Goal: Task Accomplishment & Management: Use online tool/utility

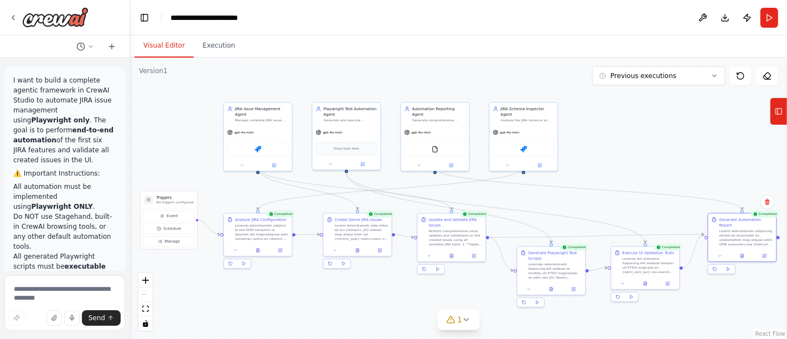
scroll to position [16235, 0]
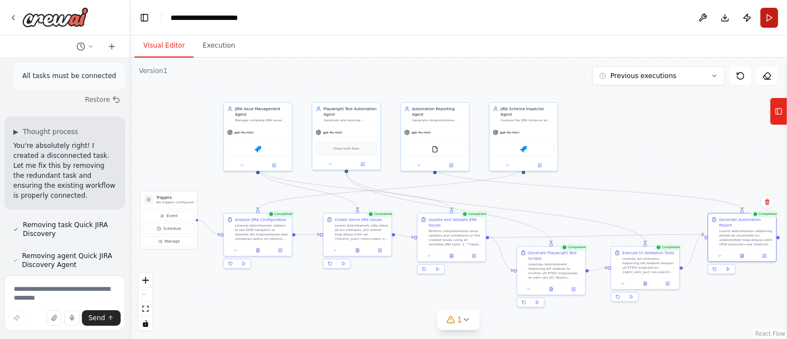
click at [766, 22] on button "Run" at bounding box center [770, 18] width 18 height 20
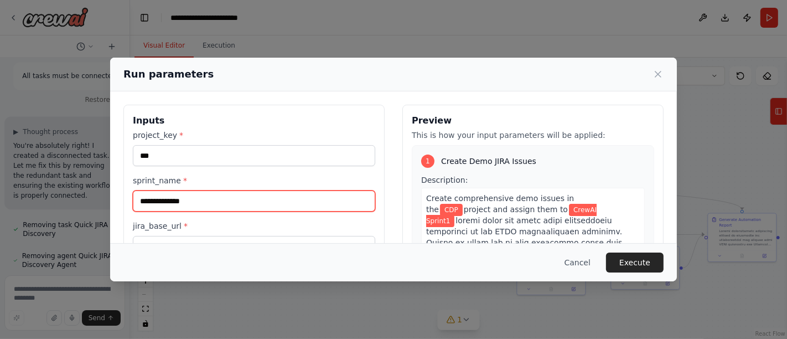
click at [189, 200] on input "**********" at bounding box center [254, 200] width 242 height 21
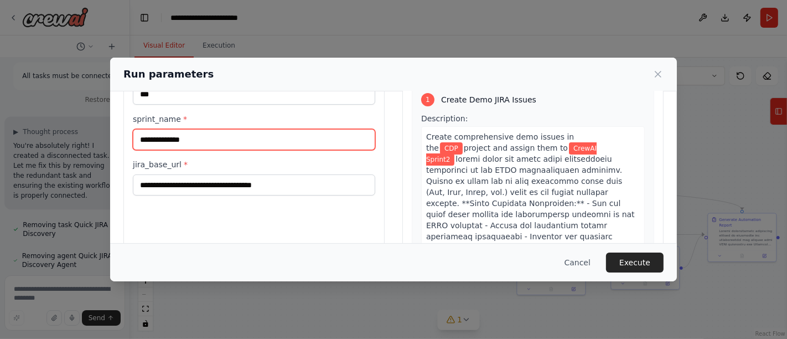
scroll to position [123, 0]
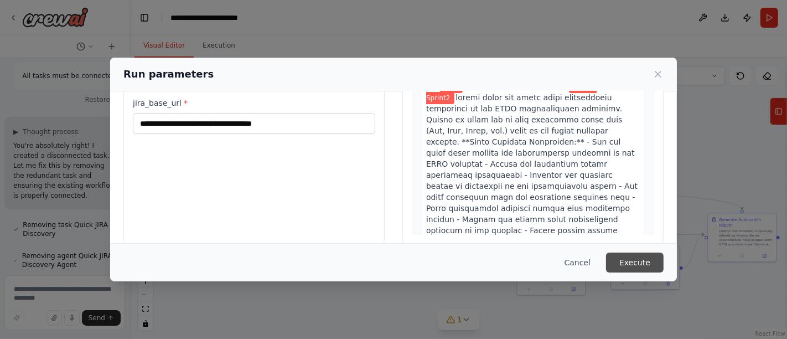
type input "**********"
click at [642, 270] on button "Execute" at bounding box center [635, 262] width 58 height 20
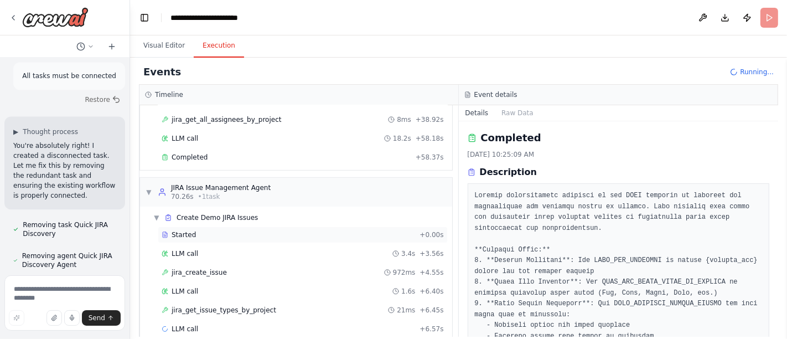
scroll to position [395, 0]
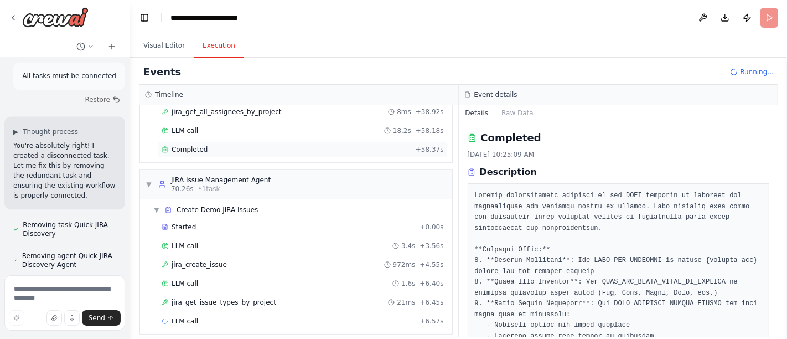
click at [195, 146] on span "Completed" at bounding box center [190, 149] width 36 height 9
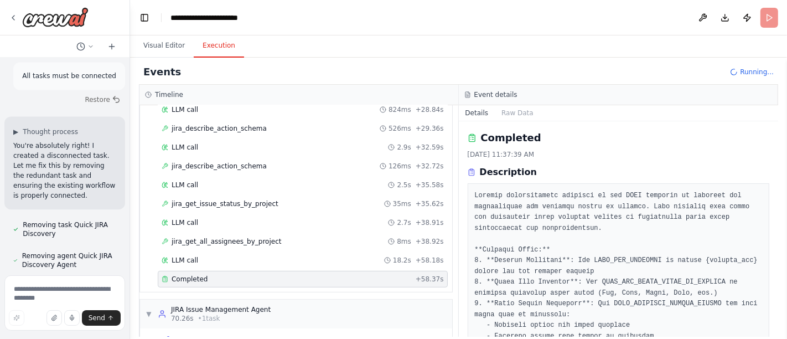
scroll to position [211, 0]
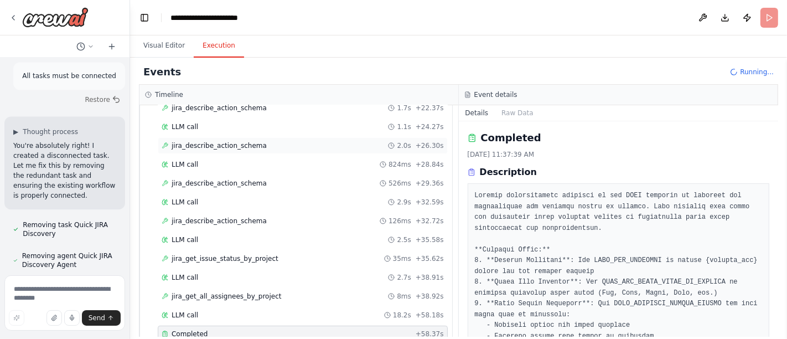
click at [198, 148] on div "jira_describe_action_schema 2.0s + 26.30s" at bounding box center [303, 145] width 290 height 17
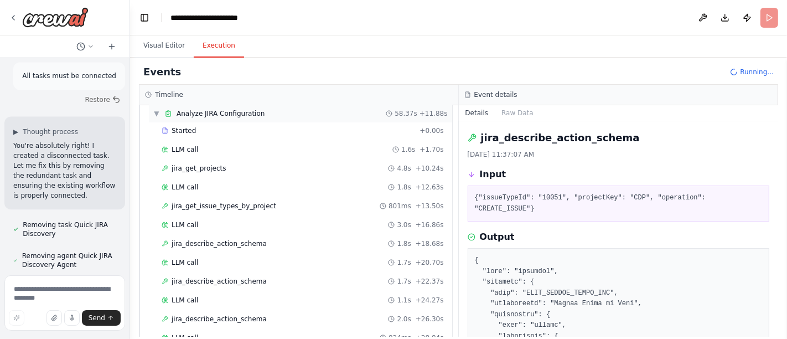
scroll to position [0, 0]
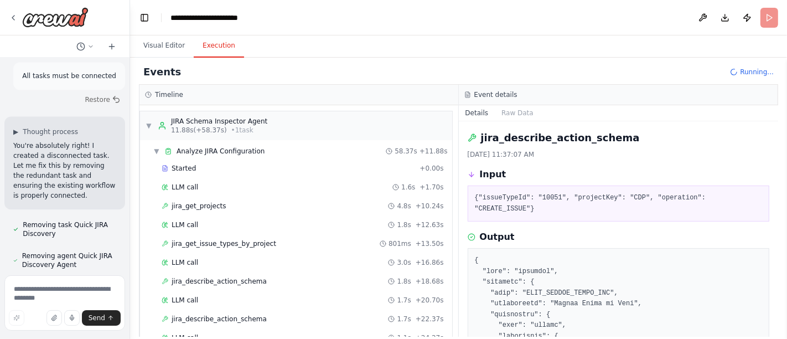
click at [211, 203] on span "jira_get_projects" at bounding box center [199, 205] width 55 height 9
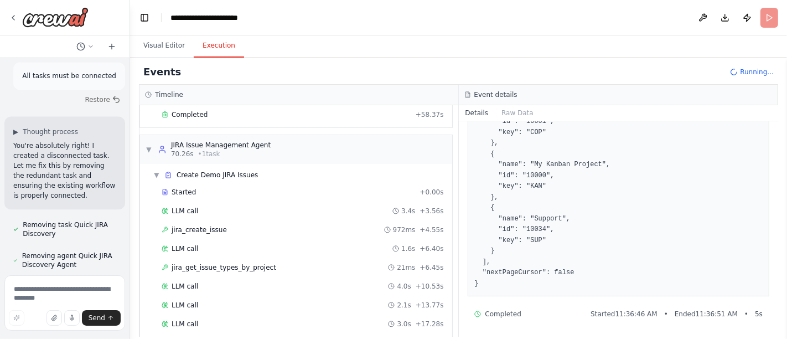
scroll to position [469, 0]
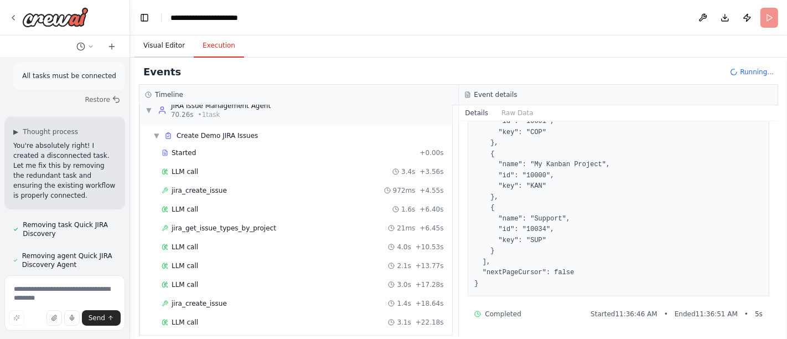
click at [161, 46] on button "Visual Editor" at bounding box center [164, 45] width 59 height 23
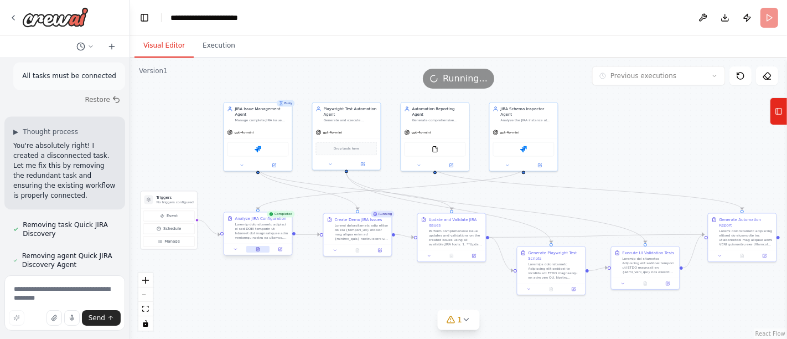
click at [258, 250] on icon at bounding box center [258, 249] width 4 height 4
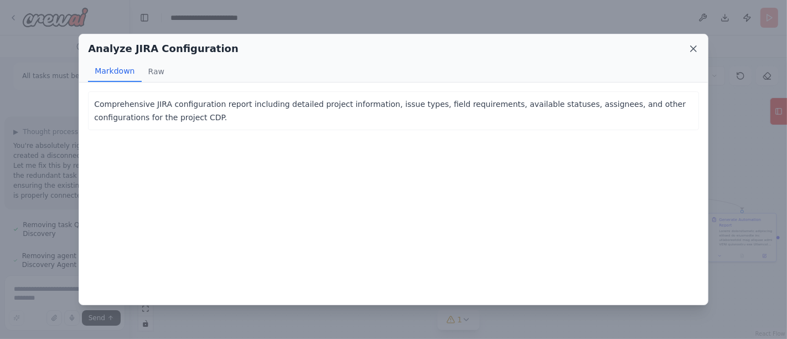
click at [695, 50] on icon at bounding box center [694, 49] width 6 height 6
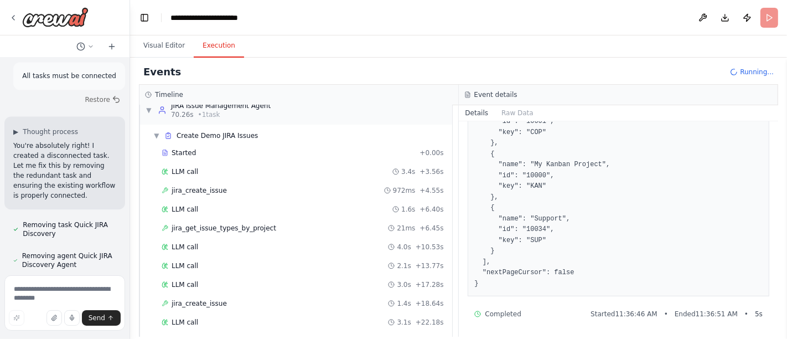
click at [216, 46] on button "Execution" at bounding box center [219, 45] width 50 height 23
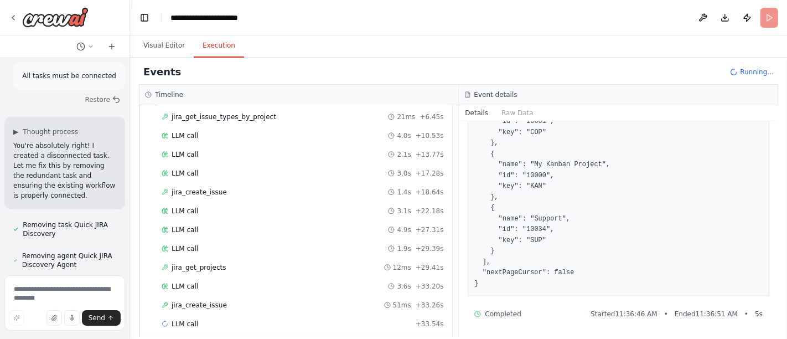
scroll to position [458, 0]
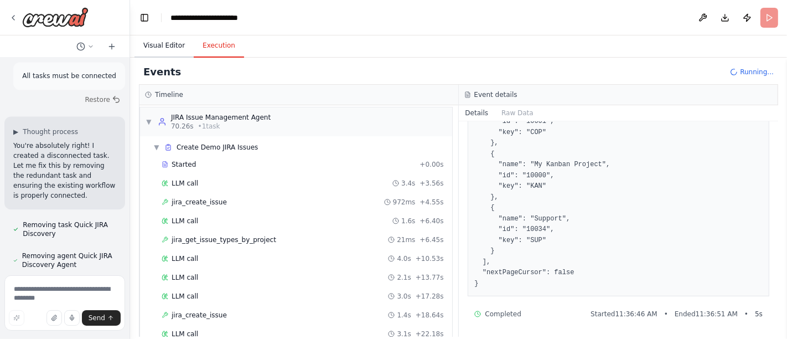
click at [173, 43] on button "Visual Editor" at bounding box center [164, 45] width 59 height 23
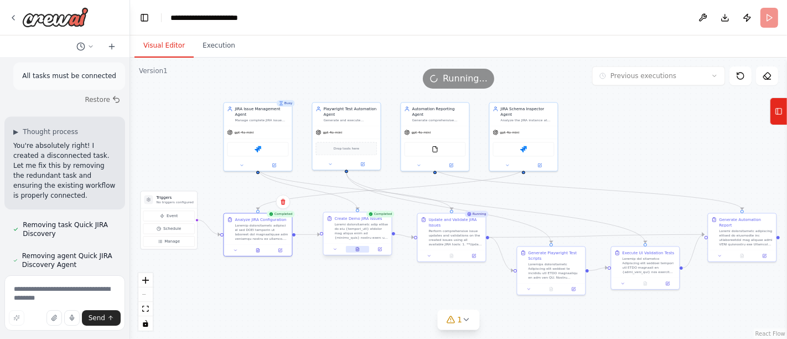
click at [365, 247] on button at bounding box center [357, 249] width 23 height 7
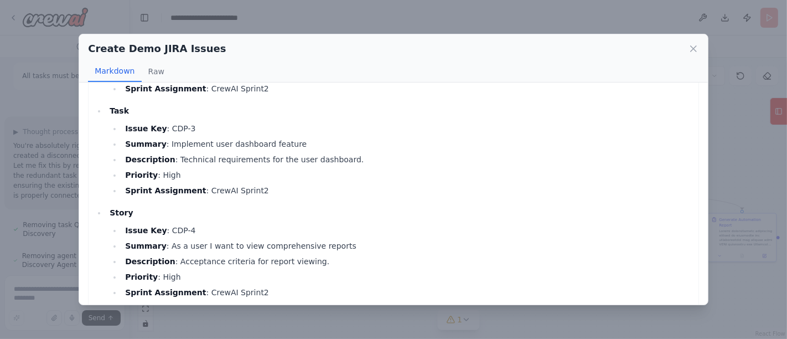
scroll to position [117, 0]
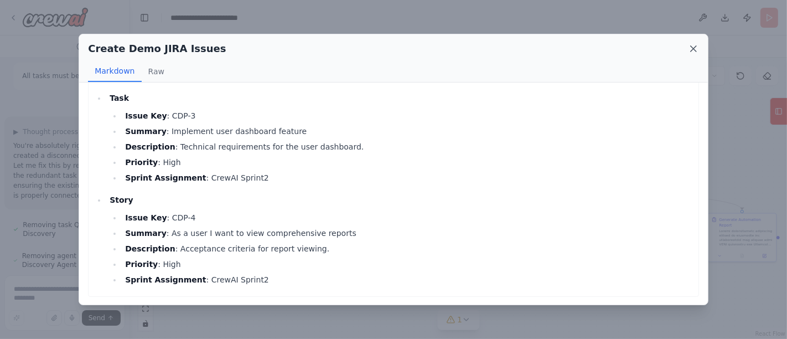
click at [696, 49] on icon at bounding box center [693, 48] width 11 height 11
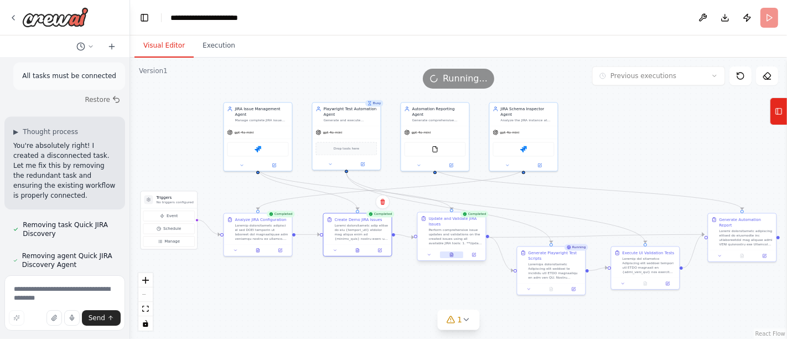
click at [459, 254] on button at bounding box center [451, 254] width 23 height 7
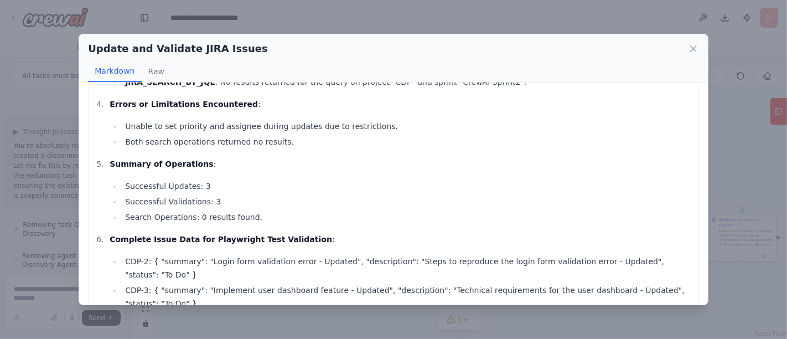
scroll to position [349, 0]
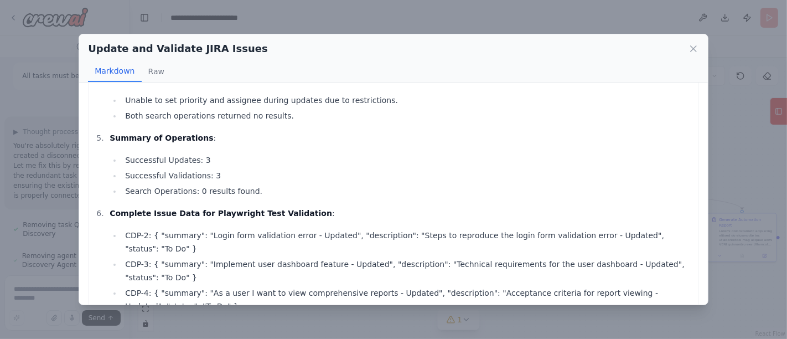
click at [692, 53] on icon at bounding box center [693, 48] width 11 height 11
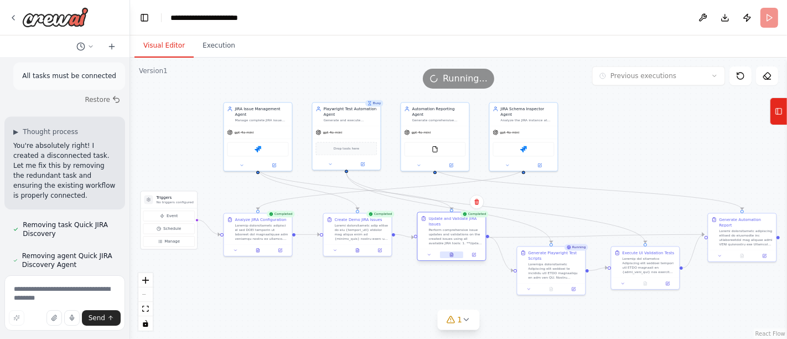
click at [455, 254] on button at bounding box center [451, 254] width 23 height 7
click at [454, 254] on button at bounding box center [451, 254] width 23 height 7
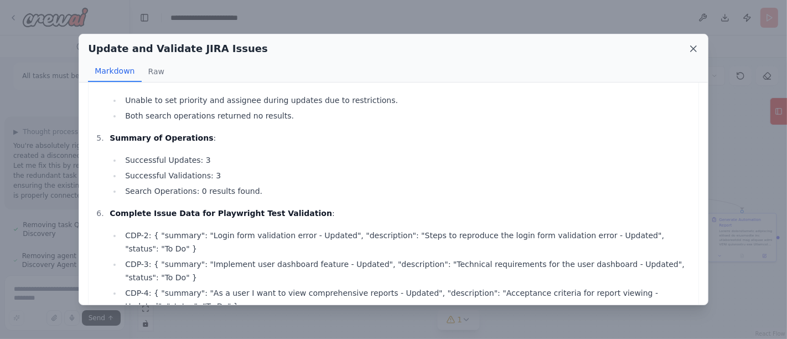
click at [696, 46] on icon at bounding box center [694, 49] width 6 height 6
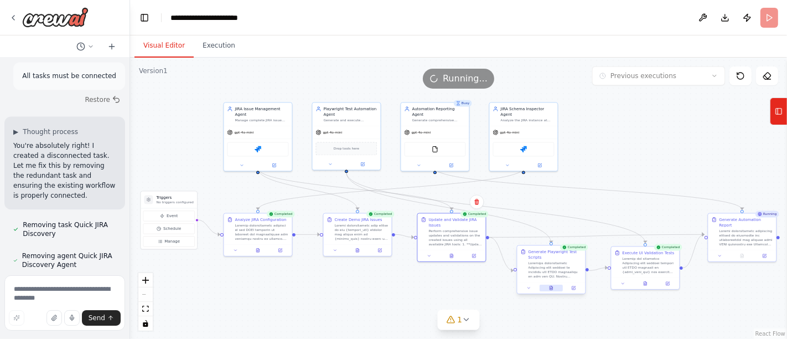
click at [549, 290] on button at bounding box center [551, 288] width 23 height 7
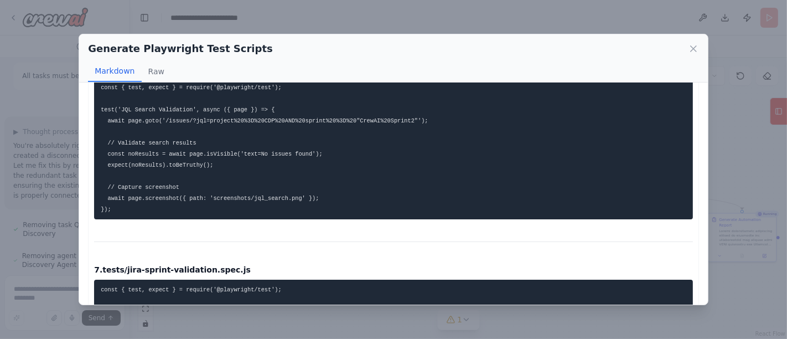
scroll to position [1476, 0]
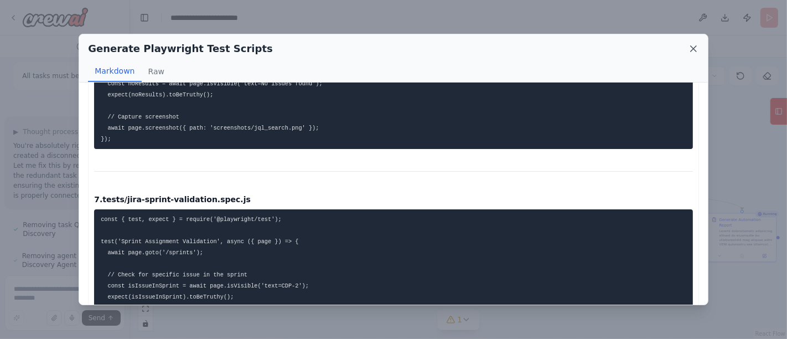
click at [691, 50] on icon at bounding box center [693, 48] width 11 height 11
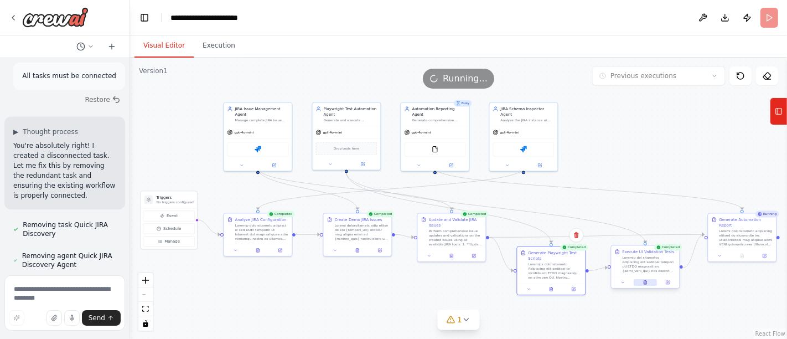
click at [648, 282] on button at bounding box center [645, 282] width 23 height 7
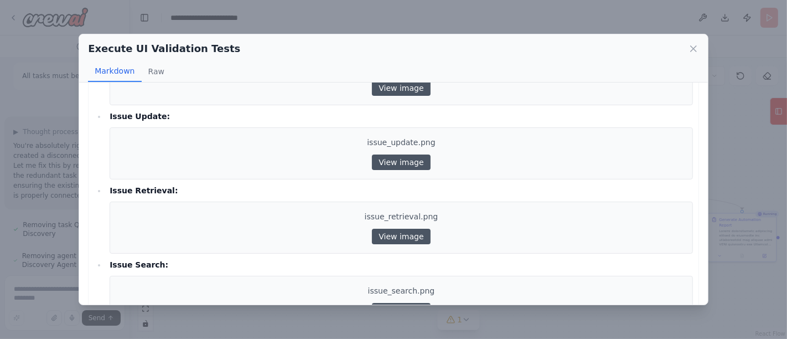
scroll to position [615, 0]
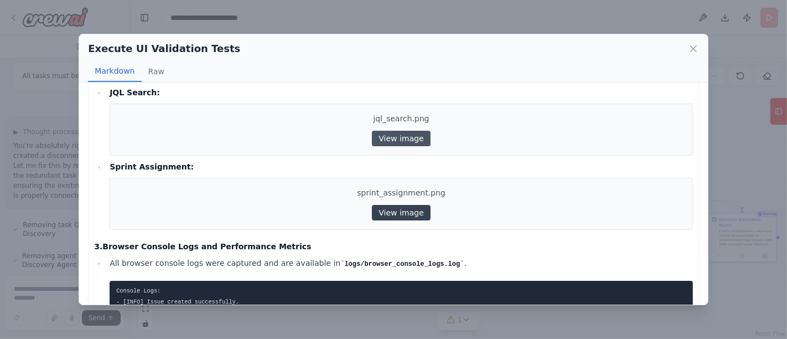
click at [390, 209] on link "View image" at bounding box center [401, 212] width 58 height 15
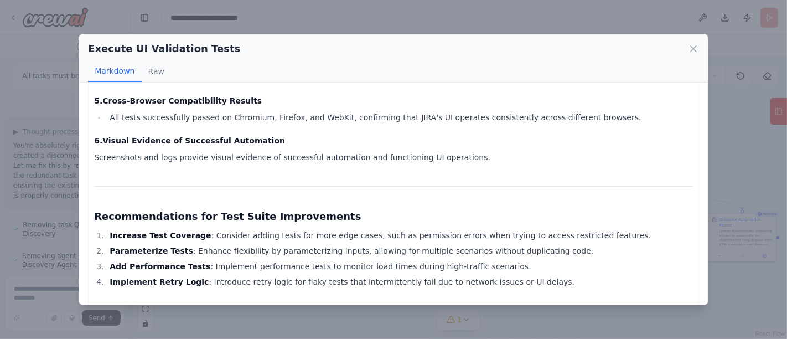
scroll to position [971, 0]
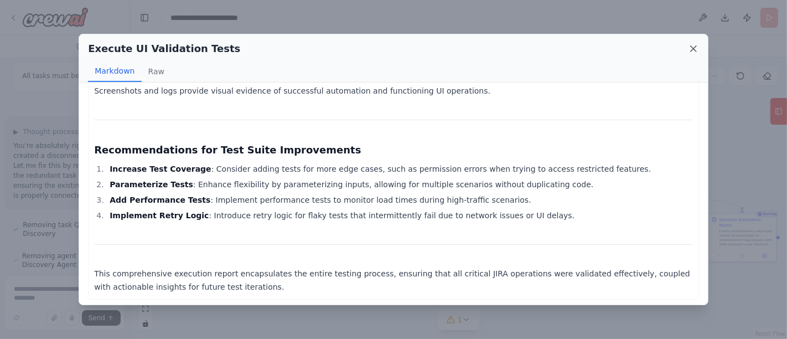
click at [693, 47] on icon at bounding box center [693, 48] width 11 height 11
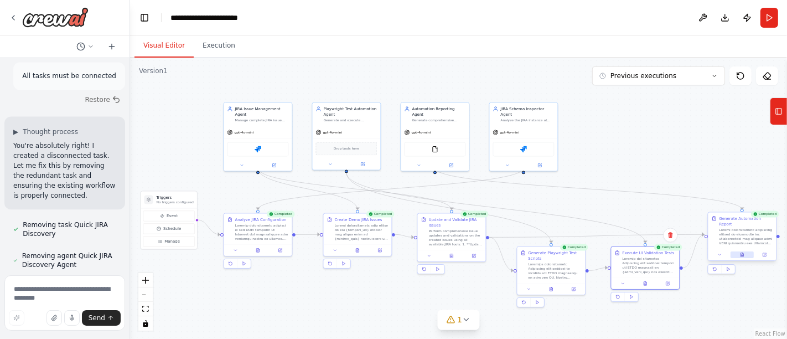
click at [741, 253] on icon at bounding box center [742, 255] width 3 height 4
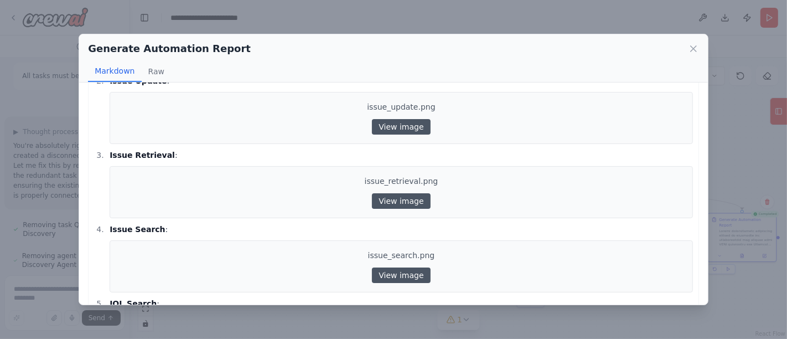
scroll to position [1599, 0]
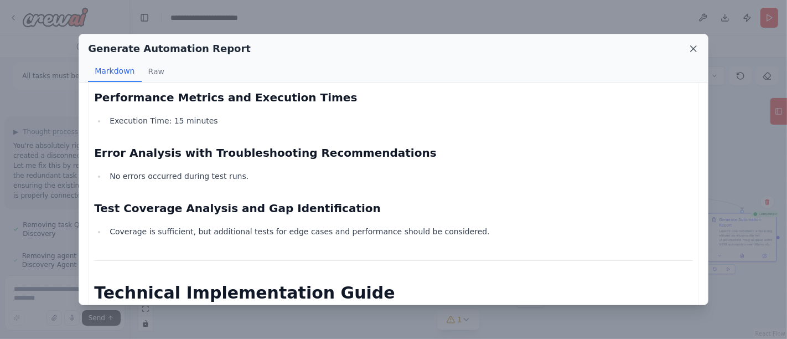
click at [694, 47] on icon at bounding box center [694, 49] width 6 height 6
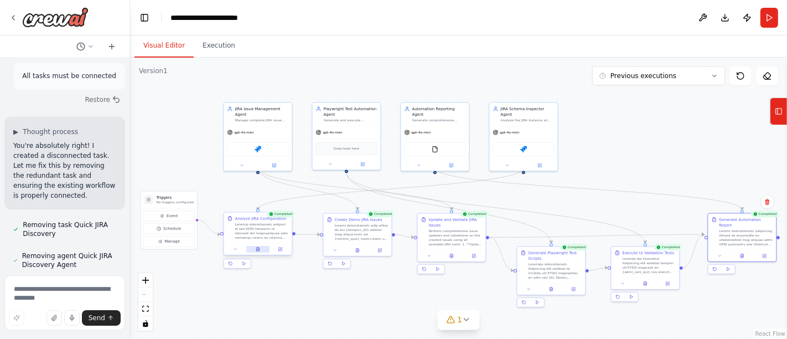
click at [263, 248] on button at bounding box center [257, 249] width 23 height 7
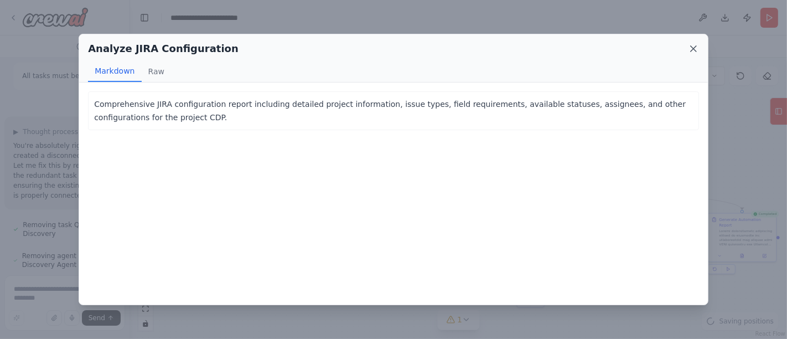
click at [694, 47] on icon at bounding box center [693, 48] width 11 height 11
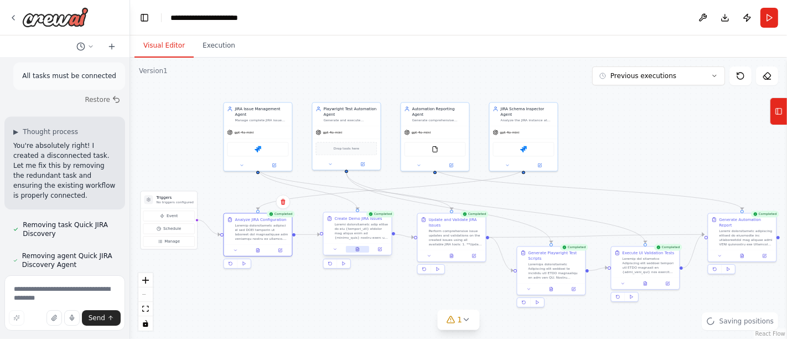
click at [359, 250] on icon at bounding box center [357, 249] width 4 height 4
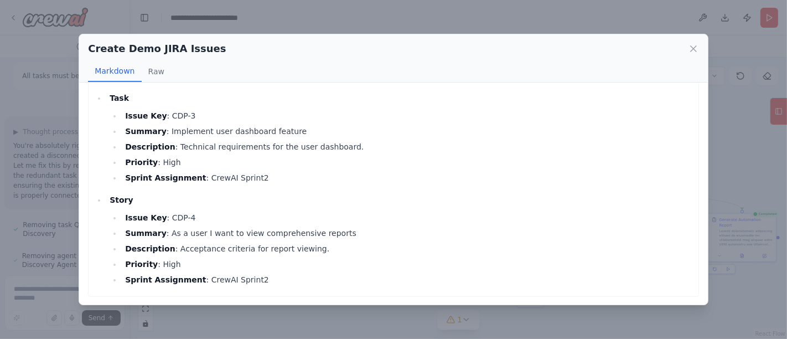
scroll to position [0, 0]
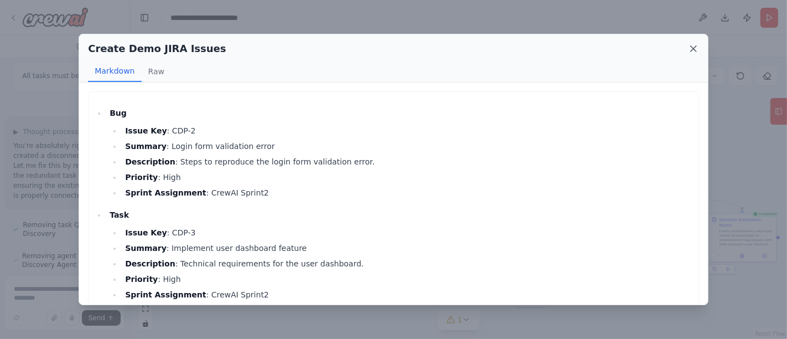
click at [692, 45] on icon at bounding box center [693, 48] width 11 height 11
